Goal: Navigation & Orientation: Find specific page/section

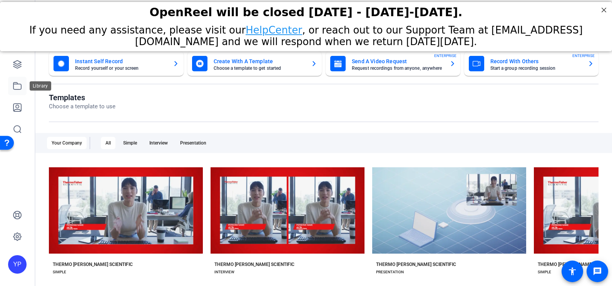
click at [16, 80] on link at bounding box center [17, 86] width 18 height 18
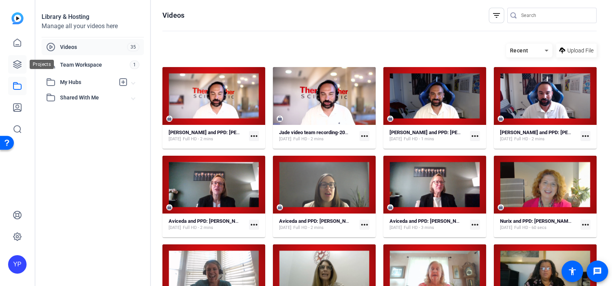
click at [14, 65] on icon at bounding box center [17, 64] width 8 height 8
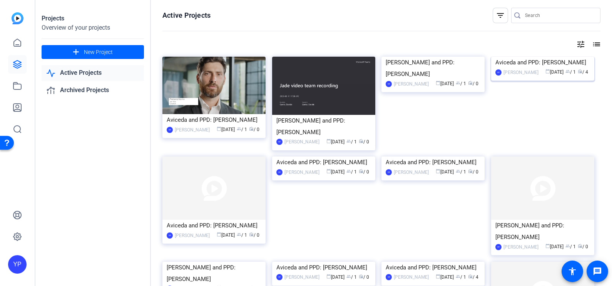
click at [517, 57] on img at bounding box center [542, 57] width 103 height 0
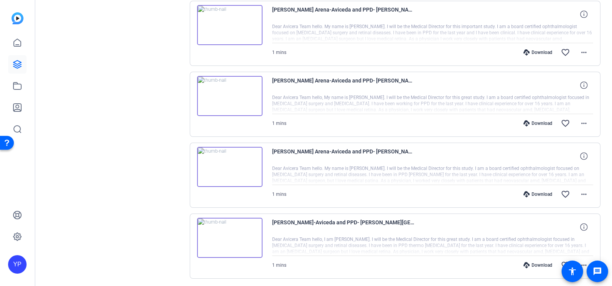
scroll to position [169, 0]
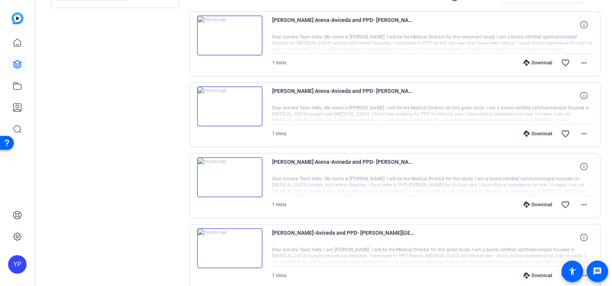
scroll to position [159, 0]
